Goal: Check status: Check status

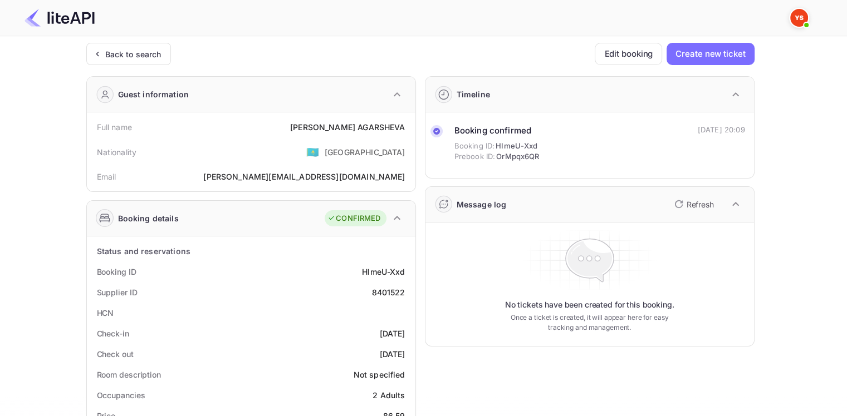
click at [147, 65] on div "Back to search Edit booking Create new ticket Guest information Full name [PERS…" at bounding box center [420, 420] width 668 height 754
click at [144, 62] on div "Back to search" at bounding box center [128, 54] width 85 height 22
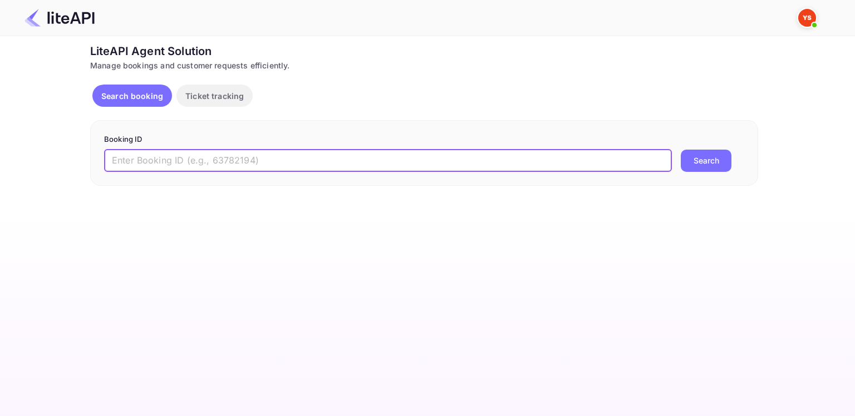
click at [325, 154] on input "text" at bounding box center [388, 161] width 568 height 22
paste input "8826346"
type input "8826346"
click at [681, 150] on button "Search" at bounding box center [706, 161] width 51 height 22
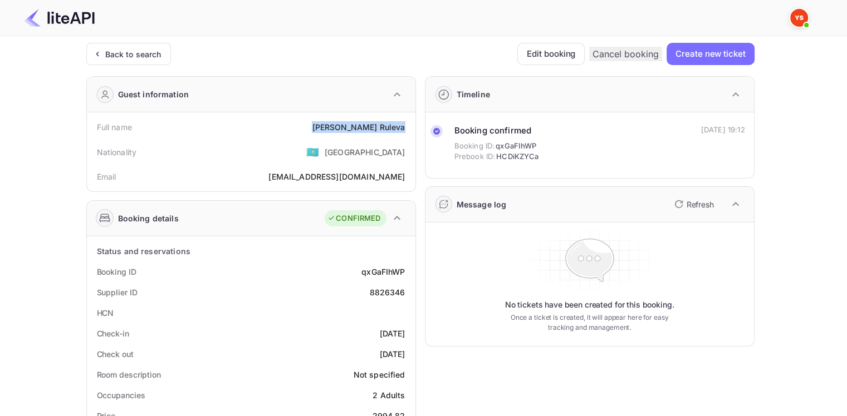
drag, startPoint x: 345, startPoint y: 127, endPoint x: 404, endPoint y: 126, distance: 58.5
click at [404, 126] on div "[PERSON_NAME]" at bounding box center [358, 127] width 93 height 12
copy div "[PERSON_NAME]"
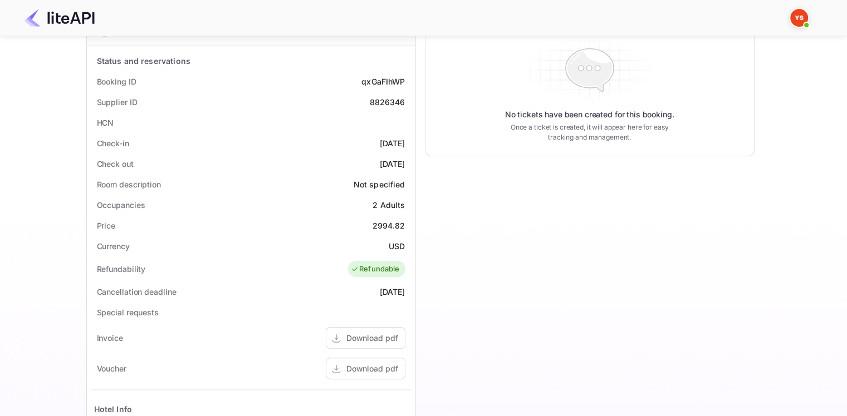
scroll to position [204, 0]
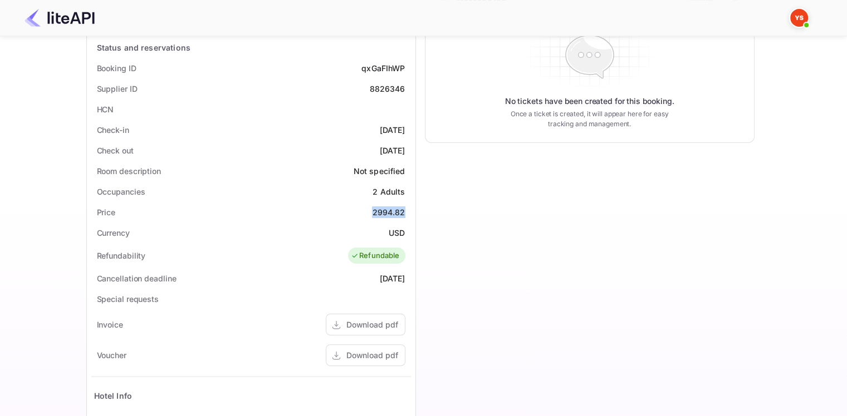
drag, startPoint x: 372, startPoint y: 212, endPoint x: 405, endPoint y: 209, distance: 32.9
click at [405, 209] on div "Price 2994.82" at bounding box center [251, 212] width 320 height 21
copy div "2994.82"
